Goal: Task Accomplishment & Management: Manage account settings

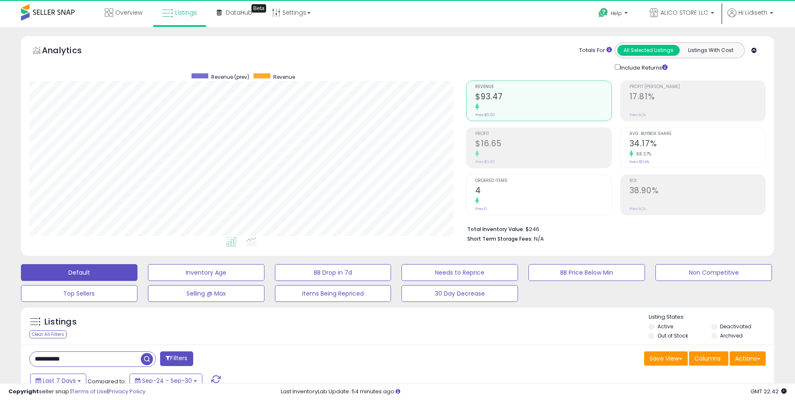
scroll to position [172, 437]
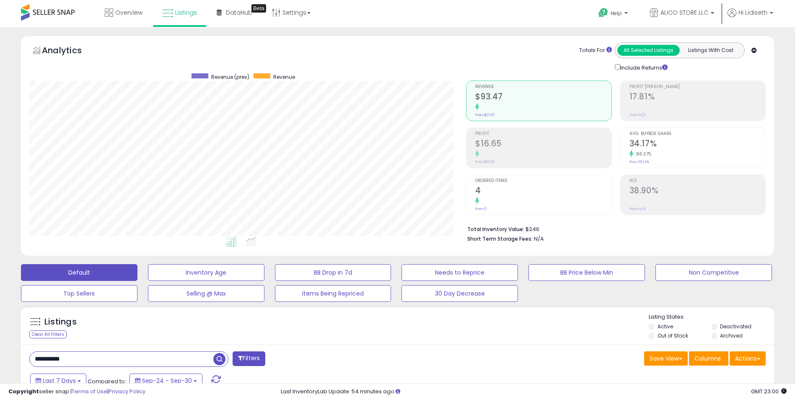
drag, startPoint x: 83, startPoint y: 361, endPoint x: 3, endPoint y: 361, distance: 80.0
click at [3, 361] on div "**********" at bounding box center [397, 295] width 795 height 536
type input "**"
click at [222, 357] on span "button" at bounding box center [219, 359] width 12 height 12
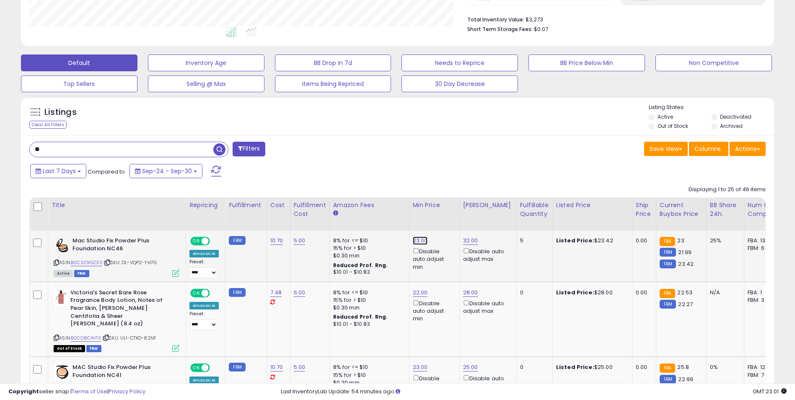
click at [419, 241] on link "23.00" at bounding box center [420, 240] width 15 height 8
drag, startPoint x: 383, startPoint y: 211, endPoint x: 337, endPoint y: 216, distance: 46.4
type input "*****"
click at [448, 210] on button "submit" at bounding box center [441, 210] width 14 height 13
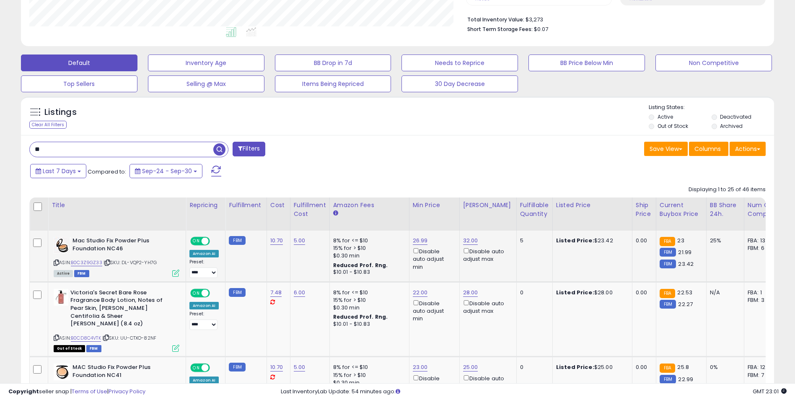
click at [174, 273] on icon at bounding box center [175, 272] width 7 height 7
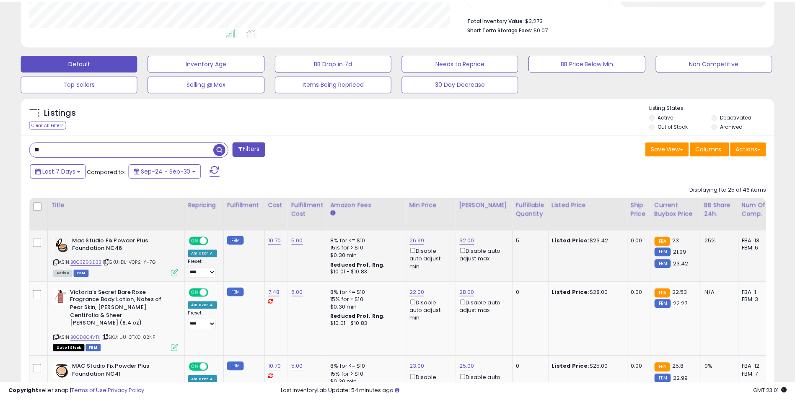
scroll to position [172, 440]
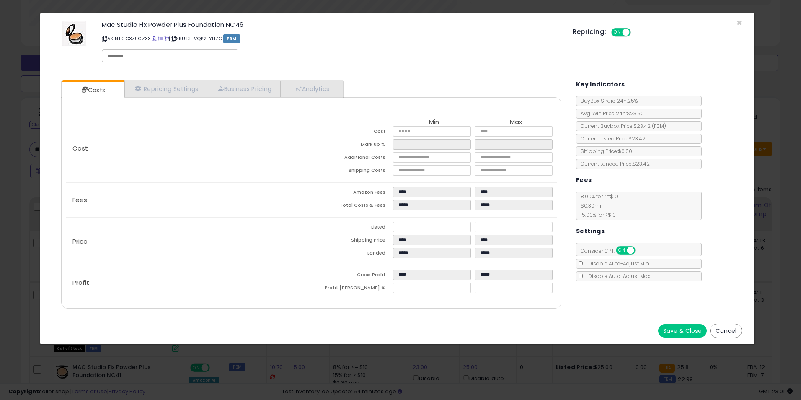
click at [731, 333] on button "Cancel" at bounding box center [726, 330] width 32 height 14
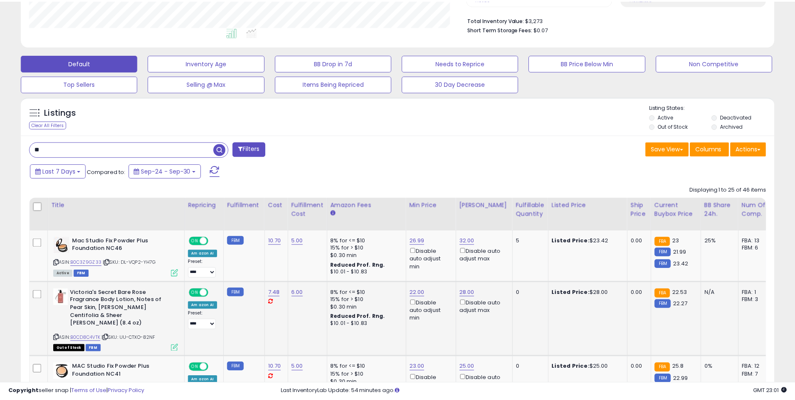
scroll to position [418828, 418563]
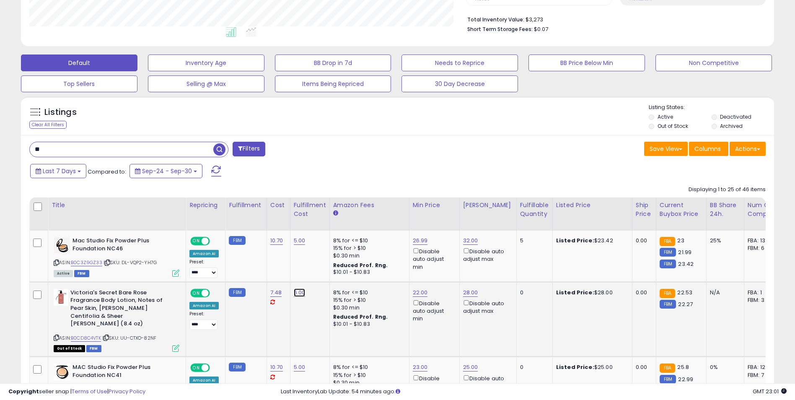
click at [299, 293] on link "6.00" at bounding box center [300, 292] width 12 height 8
drag, startPoint x: 266, startPoint y: 270, endPoint x: 219, endPoint y: 273, distance: 46.6
type input "*"
click at [328, 272] on button "submit" at bounding box center [321, 271] width 14 height 13
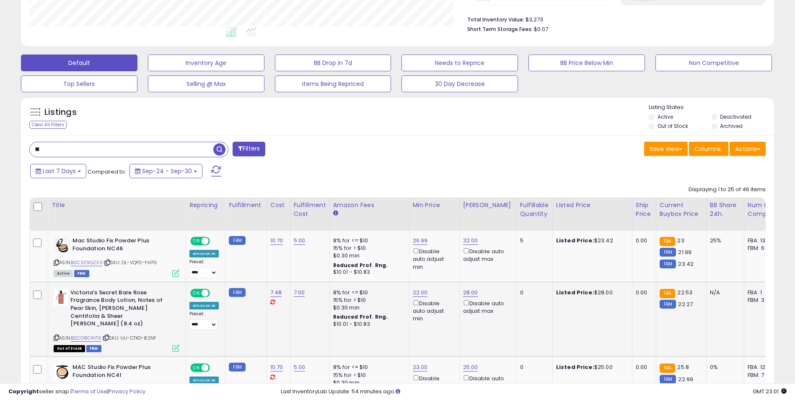
click at [297, 324] on td "7.00" at bounding box center [309, 319] width 39 height 75
